Goal: Use online tool/utility: Utilize a website feature to perform a specific function

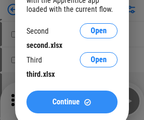
click at [72, 102] on span "Continue" at bounding box center [66, 102] width 27 height 8
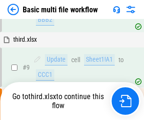
scroll to position [261, 0]
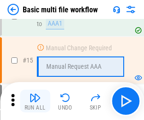
click at [35, 101] on img "button" at bounding box center [34, 97] width 11 height 11
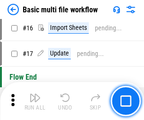
click at [35, 101] on img "button" at bounding box center [34, 97] width 11 height 11
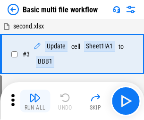
click at [35, 101] on img "button" at bounding box center [34, 97] width 11 height 11
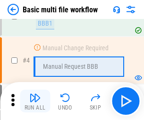
click at [35, 101] on img "button" at bounding box center [34, 97] width 11 height 11
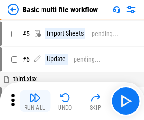
click at [35, 101] on img "button" at bounding box center [34, 97] width 11 height 11
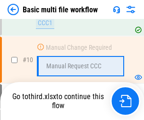
scroll to position [444, 0]
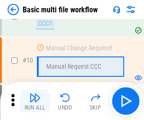
click at [35, 101] on img "button" at bounding box center [34, 97] width 11 height 11
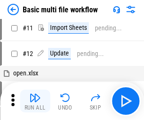
click at [35, 101] on img "button" at bounding box center [34, 97] width 11 height 11
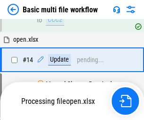
scroll to position [495, 0]
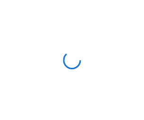
scroll to position [3, 0]
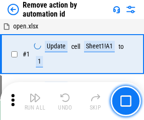
scroll to position [35, 0]
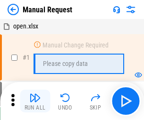
click at [35, 101] on img "button" at bounding box center [34, 97] width 11 height 11
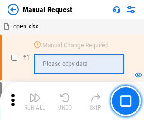
scroll to position [32, 0]
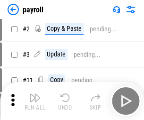
click at [35, 101] on img "button" at bounding box center [34, 97] width 11 height 11
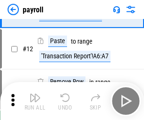
scroll to position [69, 0]
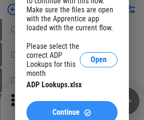
click at [72, 108] on span "Continue" at bounding box center [66, 112] width 27 height 8
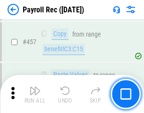
scroll to position [5046, 0]
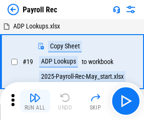
click at [35, 101] on img "button" at bounding box center [34, 97] width 11 height 11
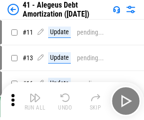
click at [35, 101] on img "button" at bounding box center [34, 97] width 11 height 11
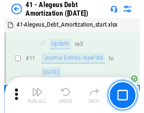
scroll to position [117, 0]
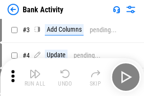
click at [35, 77] on img "button" at bounding box center [34, 73] width 11 height 11
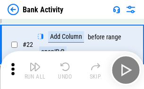
scroll to position [254, 0]
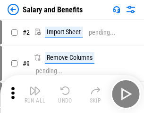
scroll to position [13, 0]
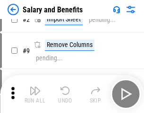
click at [35, 94] on img "button" at bounding box center [34, 90] width 11 height 11
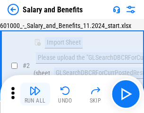
click at [35, 94] on img "button" at bounding box center [34, 90] width 11 height 11
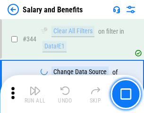
scroll to position [4433, 0]
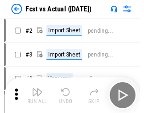
scroll to position [12, 0]
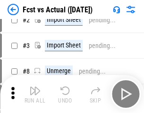
click at [35, 94] on img "button" at bounding box center [34, 90] width 11 height 11
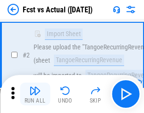
click at [35, 94] on img "button" at bounding box center [34, 90] width 11 height 11
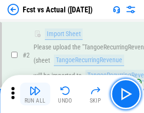
scroll to position [89, 0]
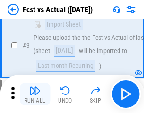
click at [35, 94] on img "button" at bounding box center [34, 90] width 11 height 11
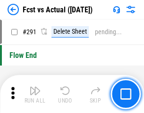
scroll to position [4481, 0]
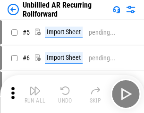
click at [35, 94] on img "button" at bounding box center [34, 90] width 11 height 11
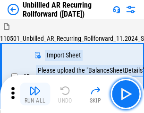
scroll to position [20, 0]
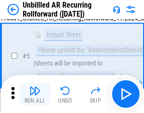
click at [35, 94] on img "button" at bounding box center [34, 90] width 11 height 11
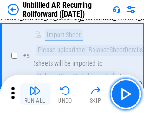
scroll to position [89, 0]
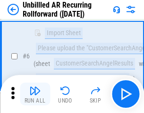
click at [35, 94] on img "button" at bounding box center [34, 90] width 11 height 11
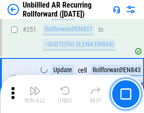
scroll to position [3216, 0]
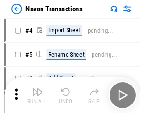
scroll to position [15, 0]
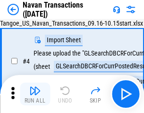
click at [35, 94] on img "button" at bounding box center [34, 90] width 11 height 11
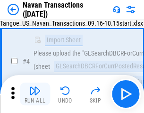
click at [35, 94] on img "button" at bounding box center [34, 90] width 11 height 11
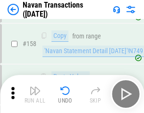
scroll to position [3070, 0]
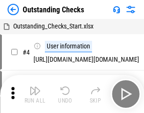
click at [35, 94] on img "button" at bounding box center [34, 90] width 11 height 11
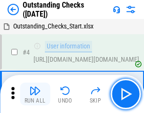
scroll to position [40, 0]
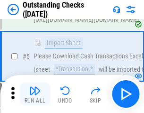
click at [35, 94] on img "button" at bounding box center [34, 90] width 11 height 11
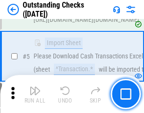
scroll to position [99, 0]
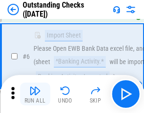
click at [35, 94] on img "button" at bounding box center [34, 90] width 11 height 11
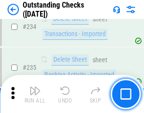
scroll to position [2875, 0]
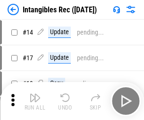
click at [35, 101] on img "button" at bounding box center [34, 97] width 11 height 11
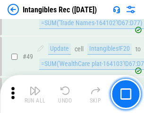
scroll to position [369, 0]
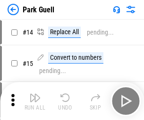
click at [35, 94] on img "button" at bounding box center [34, 97] width 11 height 11
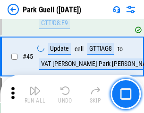
scroll to position [1184, 0]
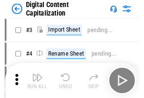
scroll to position [27, 0]
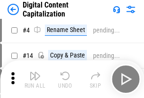
click at [35, 80] on img "button" at bounding box center [34, 76] width 11 height 11
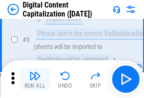
click at [35, 80] on img "button" at bounding box center [34, 76] width 11 height 11
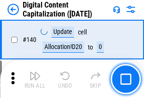
scroll to position [1004, 0]
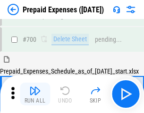
click at [35, 94] on img "button" at bounding box center [34, 90] width 11 height 11
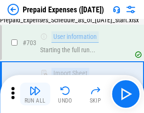
click at [35, 94] on img "button" at bounding box center [34, 90] width 11 height 11
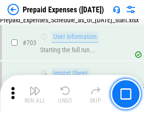
scroll to position [2604, 0]
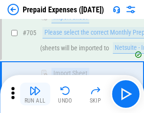
click at [35, 94] on img "button" at bounding box center [34, 90] width 11 height 11
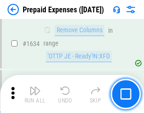
scroll to position [9219, 0]
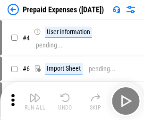
click at [35, 101] on img "button" at bounding box center [34, 97] width 11 height 11
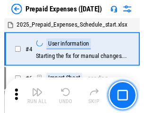
scroll to position [42, 0]
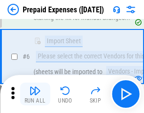
click at [35, 94] on img "button" at bounding box center [34, 90] width 11 height 11
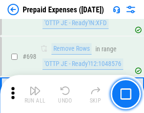
scroll to position [3297, 0]
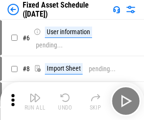
click at [35, 101] on img "button" at bounding box center [34, 97] width 11 height 11
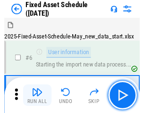
scroll to position [51, 0]
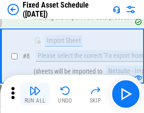
click at [35, 94] on img "button" at bounding box center [34, 90] width 11 height 11
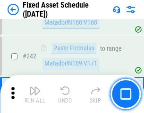
scroll to position [2933, 0]
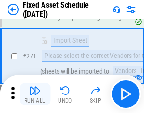
click at [35, 94] on img "button" at bounding box center [34, 90] width 11 height 11
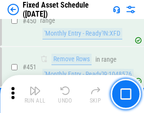
scroll to position [4233, 0]
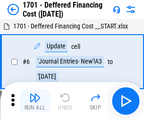
click at [35, 101] on img "button" at bounding box center [34, 97] width 11 height 11
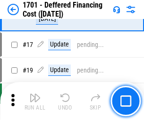
scroll to position [114, 0]
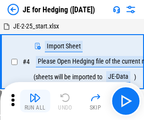
click at [35, 94] on img "button" at bounding box center [34, 97] width 11 height 11
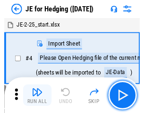
scroll to position [1, 0]
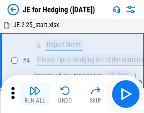
click at [35, 94] on img "button" at bounding box center [34, 90] width 11 height 11
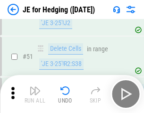
scroll to position [613, 0]
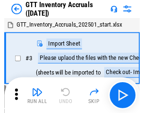
scroll to position [1, 0]
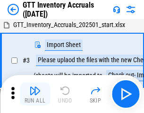
click at [35, 94] on img "button" at bounding box center [34, 90] width 11 height 11
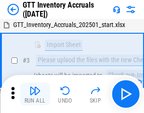
click at [35, 94] on img "button" at bounding box center [34, 90] width 11 height 11
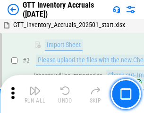
scroll to position [61, 0]
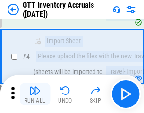
click at [35, 94] on img "button" at bounding box center [34, 90] width 11 height 11
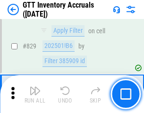
scroll to position [7187, 0]
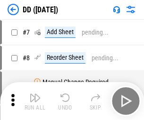
click at [35, 101] on img "button" at bounding box center [34, 97] width 11 height 11
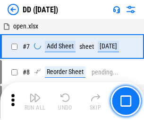
scroll to position [91, 0]
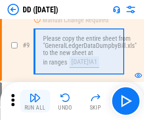
click at [35, 101] on img "button" at bounding box center [34, 97] width 11 height 11
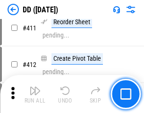
scroll to position [4236, 0]
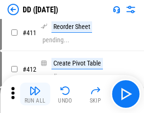
click at [35, 94] on img "button" at bounding box center [34, 90] width 11 height 11
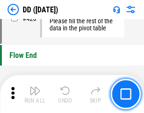
scroll to position [4532, 0]
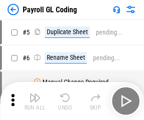
click at [35, 101] on img "button" at bounding box center [34, 97] width 11 height 11
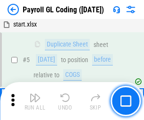
scroll to position [114, 0]
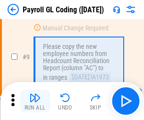
click at [35, 101] on img "button" at bounding box center [34, 97] width 11 height 11
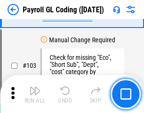
scroll to position [2221, 0]
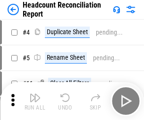
click at [35, 101] on img "button" at bounding box center [34, 97] width 11 height 11
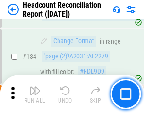
scroll to position [1138, 0]
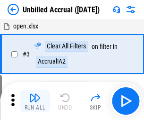
click at [35, 101] on img "button" at bounding box center [34, 97] width 11 height 11
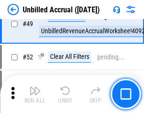
scroll to position [859, 0]
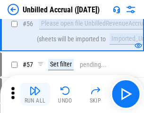
click at [35, 94] on img "button" at bounding box center [34, 90] width 11 height 11
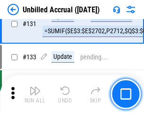
scroll to position [2820, 0]
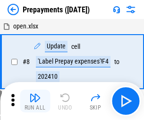
click at [35, 101] on img "button" at bounding box center [34, 97] width 11 height 11
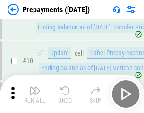
scroll to position [59, 0]
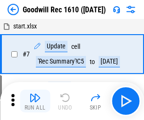
click at [35, 101] on img "button" at bounding box center [34, 97] width 11 height 11
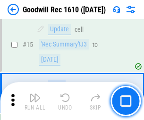
scroll to position [162, 0]
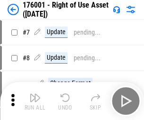
click at [35, 101] on img "button" at bounding box center [34, 97] width 11 height 11
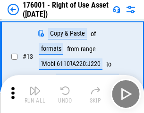
scroll to position [61, 0]
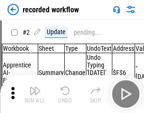
click at [35, 94] on img "button" at bounding box center [34, 90] width 11 height 11
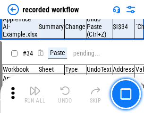
scroll to position [2960, 0]
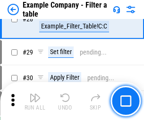
scroll to position [866, 0]
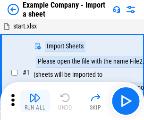
click at [35, 94] on img "button" at bounding box center [34, 97] width 11 height 11
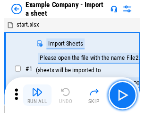
scroll to position [15, 0]
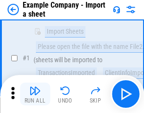
click at [35, 94] on img "button" at bounding box center [34, 90] width 11 height 11
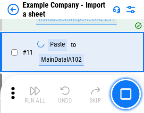
scroll to position [209, 0]
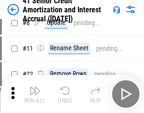
click at [35, 94] on img "button" at bounding box center [34, 90] width 11 height 11
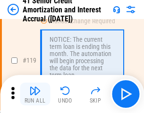
click at [35, 94] on img "button" at bounding box center [34, 90] width 11 height 11
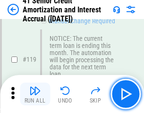
scroll to position [893, 0]
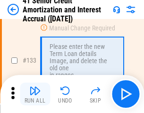
click at [35, 94] on img "button" at bounding box center [34, 90] width 11 height 11
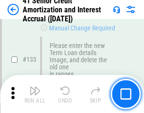
scroll to position [990, 0]
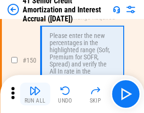
click at [35, 94] on img "button" at bounding box center [34, 90] width 11 height 11
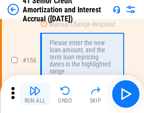
click at [35, 94] on img "button" at bounding box center [34, 90] width 11 height 11
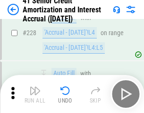
scroll to position [2121, 0]
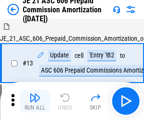
click at [35, 94] on img "button" at bounding box center [34, 97] width 11 height 11
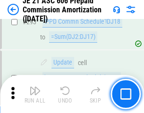
scroll to position [1742, 0]
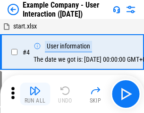
click at [35, 94] on img "button" at bounding box center [34, 90] width 11 height 11
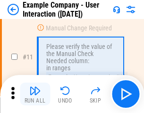
click at [35, 94] on img "button" at bounding box center [34, 90] width 11 height 11
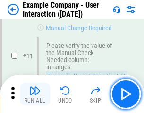
scroll to position [205, 0]
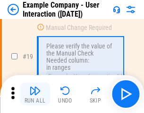
click at [35, 94] on img "button" at bounding box center [34, 90] width 11 height 11
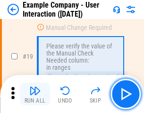
click at [35, 94] on img "button" at bounding box center [34, 90] width 11 height 11
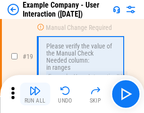
click at [35, 94] on img "button" at bounding box center [34, 90] width 11 height 11
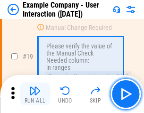
click at [35, 94] on img "button" at bounding box center [34, 90] width 11 height 11
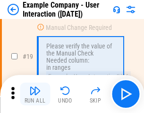
click at [35, 94] on img "button" at bounding box center [34, 90] width 11 height 11
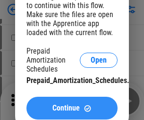
click at [72, 108] on span "Continue" at bounding box center [66, 108] width 27 height 8
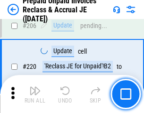
scroll to position [1227, 0]
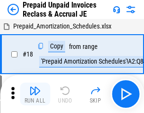
click at [35, 94] on img "button" at bounding box center [34, 90] width 11 height 11
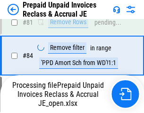
scroll to position [635, 0]
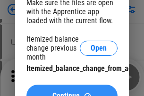
click at [72, 92] on span "Continue" at bounding box center [66, 96] width 27 height 8
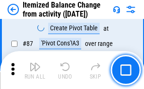
scroll to position [926, 0]
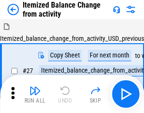
scroll to position [15, 0]
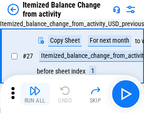
click at [35, 94] on img "button" at bounding box center [34, 90] width 11 height 11
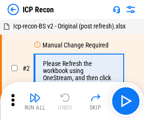
scroll to position [4, 0]
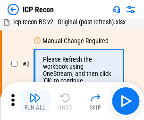
click at [35, 101] on img "button" at bounding box center [34, 97] width 11 height 11
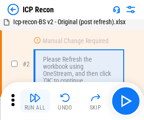
click at [35, 101] on img "button" at bounding box center [34, 97] width 11 height 11
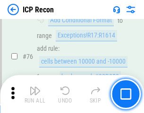
scroll to position [851, 0]
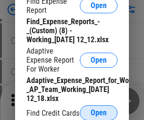
click at [99, 112] on span "Open" at bounding box center [99, 113] width 16 height 8
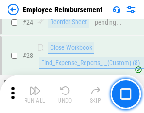
scroll to position [443, 0]
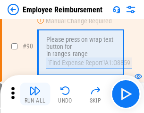
click at [35, 94] on img "button" at bounding box center [34, 90] width 11 height 11
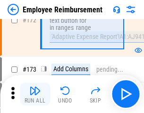
click at [35, 94] on img "button" at bounding box center [34, 90] width 11 height 11
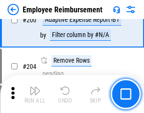
scroll to position [2396, 0]
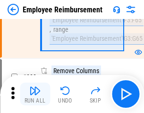
click at [35, 94] on img "button" at bounding box center [34, 90] width 11 height 11
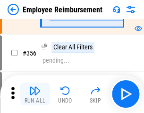
click at [35, 94] on img "button" at bounding box center [34, 90] width 11 height 11
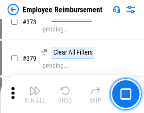
scroll to position [5044, 0]
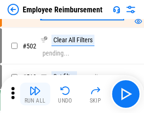
click at [35, 94] on img "button" at bounding box center [34, 90] width 11 height 11
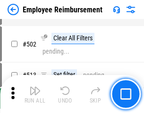
scroll to position [6018, 0]
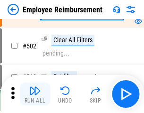
click at [35, 94] on img "button" at bounding box center [34, 90] width 11 height 11
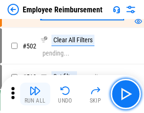
click at [35, 94] on img "button" at bounding box center [34, 90] width 11 height 11
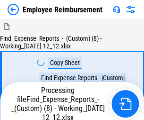
scroll to position [32, 0]
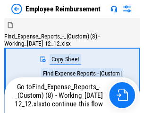
scroll to position [32, 0]
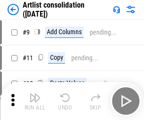
click at [35, 101] on img "button" at bounding box center [34, 97] width 11 height 11
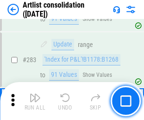
scroll to position [3916, 0]
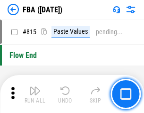
scroll to position [8354, 0]
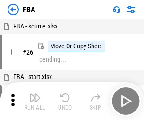
click at [35, 101] on img "button" at bounding box center [34, 97] width 11 height 11
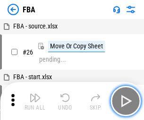
scroll to position [9, 0]
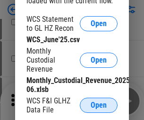
click at [99, 105] on span "Open" at bounding box center [99, 105] width 16 height 8
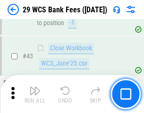
scroll to position [387, 0]
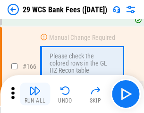
click at [35, 94] on img "button" at bounding box center [34, 90] width 11 height 11
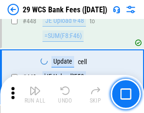
scroll to position [4585, 0]
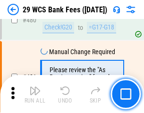
click at [35, 94] on img "button" at bounding box center [34, 90] width 11 height 11
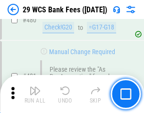
scroll to position [4882, 0]
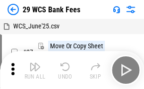
scroll to position [17, 0]
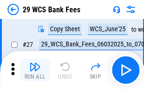
click at [35, 70] on img "button" at bounding box center [34, 66] width 11 height 11
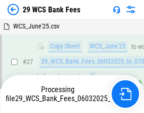
scroll to position [189, 0]
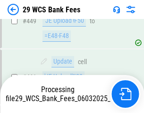
scroll to position [4816, 0]
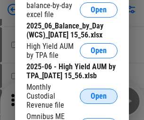
click at [99, 100] on span "Open" at bounding box center [99, 96] width 16 height 8
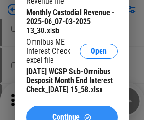
click at [72, 113] on span "Continue" at bounding box center [66, 117] width 27 height 8
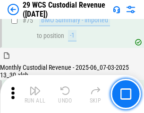
scroll to position [989, 0]
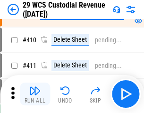
click at [35, 94] on img "button" at bounding box center [34, 90] width 11 height 11
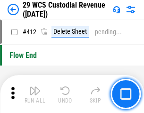
scroll to position [4522, 0]
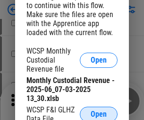
click at [99, 112] on span "Open" at bounding box center [99, 114] width 16 height 8
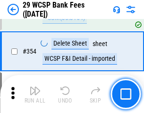
scroll to position [3148, 0]
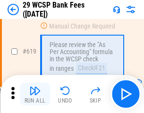
click at [35, 94] on img "button" at bounding box center [34, 90] width 11 height 11
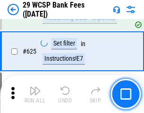
scroll to position [5283, 0]
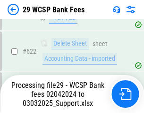
scroll to position [5447, 0]
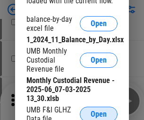
click at [99, 112] on span "Open" at bounding box center [99, 114] width 16 height 8
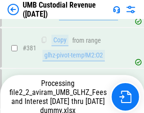
scroll to position [3378, 0]
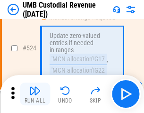
click at [35, 94] on img "button" at bounding box center [34, 90] width 11 height 11
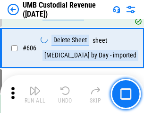
scroll to position [5466, 0]
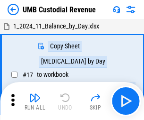
scroll to position [7, 0]
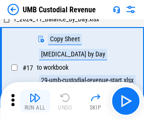
click at [35, 101] on img "button" at bounding box center [34, 97] width 11 height 11
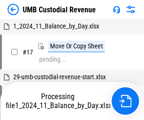
scroll to position [7, 0]
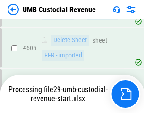
scroll to position [5444, 0]
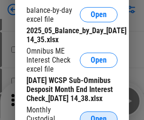
click at [99, 115] on span "Open" at bounding box center [99, 119] width 16 height 8
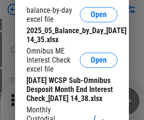
scroll to position [180, 0]
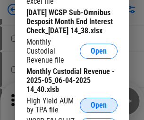
click at [99, 109] on span "Open" at bounding box center [99, 105] width 16 height 8
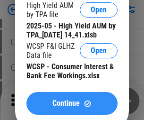
click at [72, 107] on span "Continue" at bounding box center [66, 103] width 27 height 8
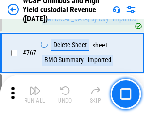
scroll to position [7715, 0]
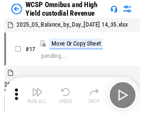
scroll to position [5, 0]
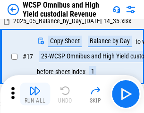
click at [35, 94] on img "button" at bounding box center [34, 90] width 11 height 11
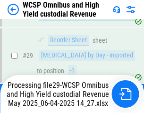
scroll to position [197, 0]
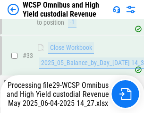
scroll to position [469, 0]
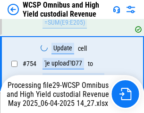
scroll to position [7694, 0]
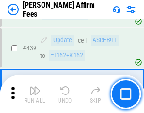
scroll to position [2178, 0]
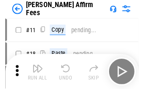
scroll to position [9, 0]
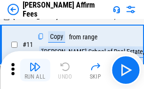
click at [35, 70] on img "button" at bounding box center [34, 66] width 11 height 11
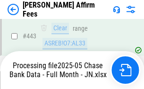
scroll to position [2483, 0]
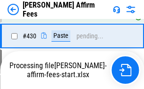
scroll to position [2149, 0]
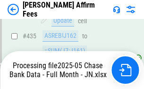
scroll to position [2483, 0]
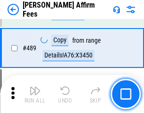
scroll to position [2471, 0]
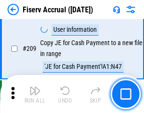
scroll to position [2941, 0]
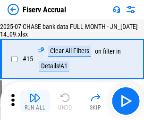
click at [35, 101] on img "button" at bounding box center [34, 97] width 11 height 11
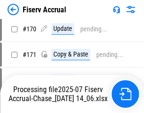
scroll to position [2552, 0]
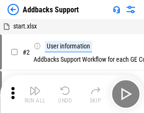
click at [35, 94] on img "button" at bounding box center [34, 90] width 11 height 11
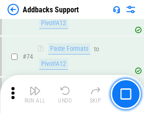
scroll to position [689, 0]
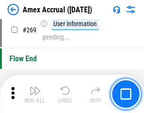
scroll to position [2656, 0]
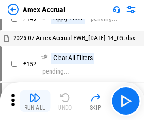
click at [35, 101] on img "button" at bounding box center [34, 97] width 11 height 11
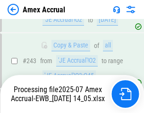
scroll to position [2762, 0]
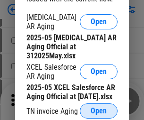
click at [99, 108] on span "Open" at bounding box center [99, 111] width 16 height 8
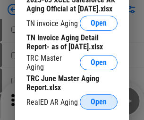
click at [99, 99] on span "Open" at bounding box center [99, 102] width 16 height 8
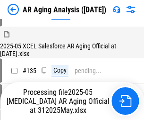
scroll to position [361, 0]
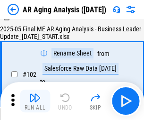
click at [35, 101] on img "button" at bounding box center [34, 97] width 11 height 11
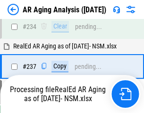
scroll to position [1468, 0]
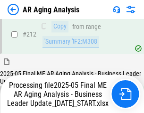
scroll to position [1457, 0]
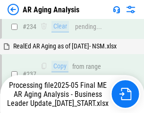
scroll to position [1496, 0]
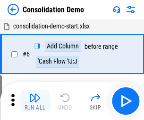
click at [35, 101] on img "button" at bounding box center [34, 97] width 11 height 11
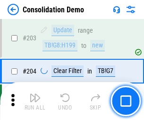
scroll to position [2969, 0]
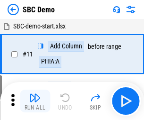
click at [35, 101] on img "button" at bounding box center [34, 97] width 11 height 11
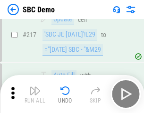
scroll to position [2337, 0]
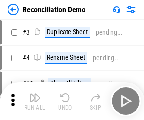
click at [35, 101] on img "button" at bounding box center [34, 97] width 11 height 11
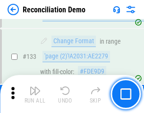
scroll to position [1124, 0]
